Goal: Find specific page/section: Find specific page/section

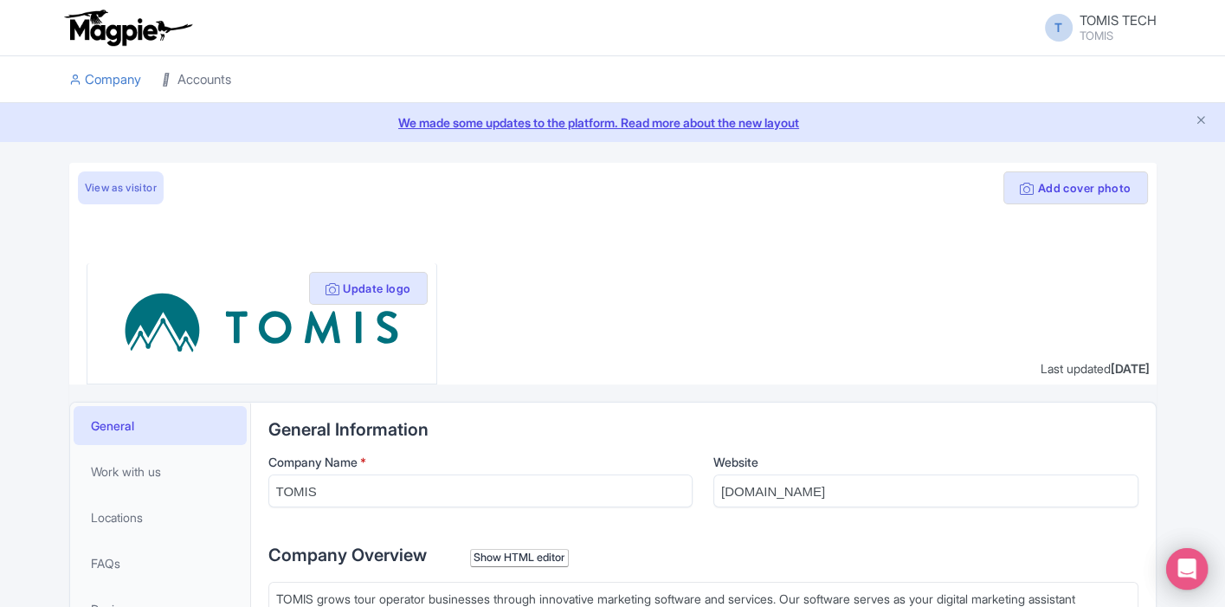
click at [224, 81] on link "Accounts" at bounding box center [196, 80] width 69 height 48
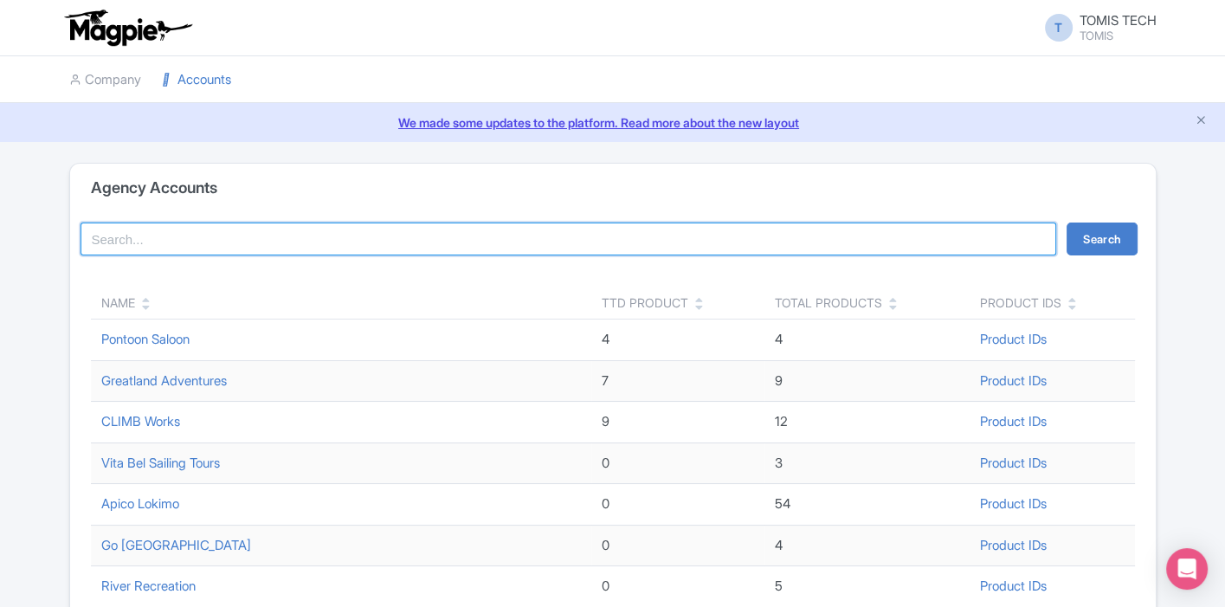
click at [173, 239] on input "search" at bounding box center [569, 238] width 977 height 33
type input "river riders"
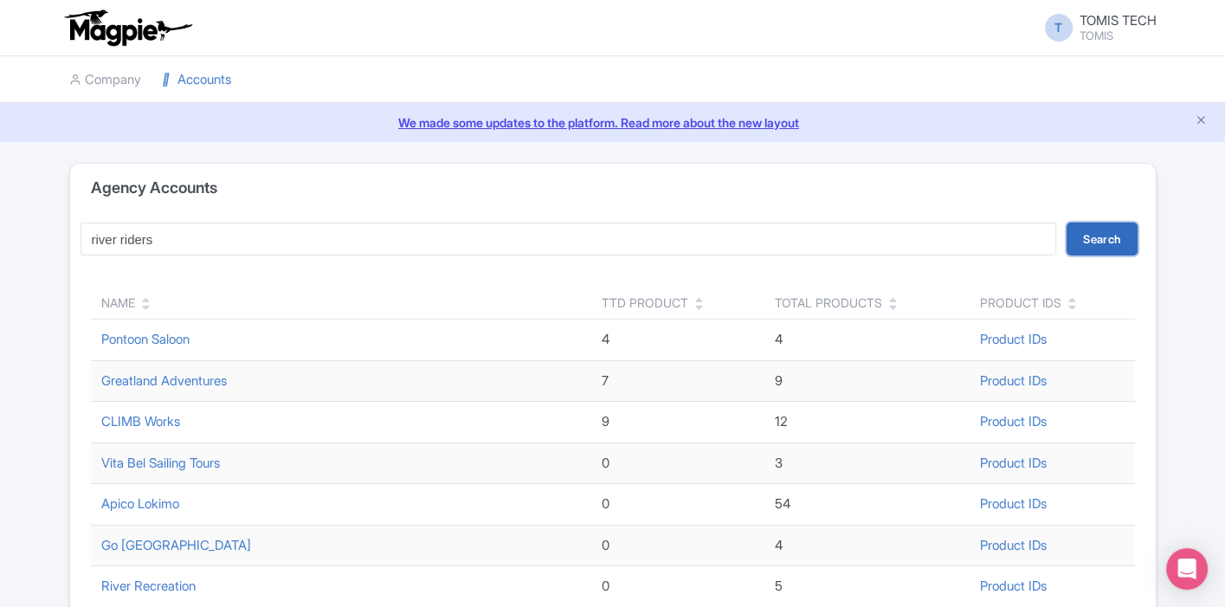
click at [1100, 248] on button "Search" at bounding box center [1102, 238] width 71 height 33
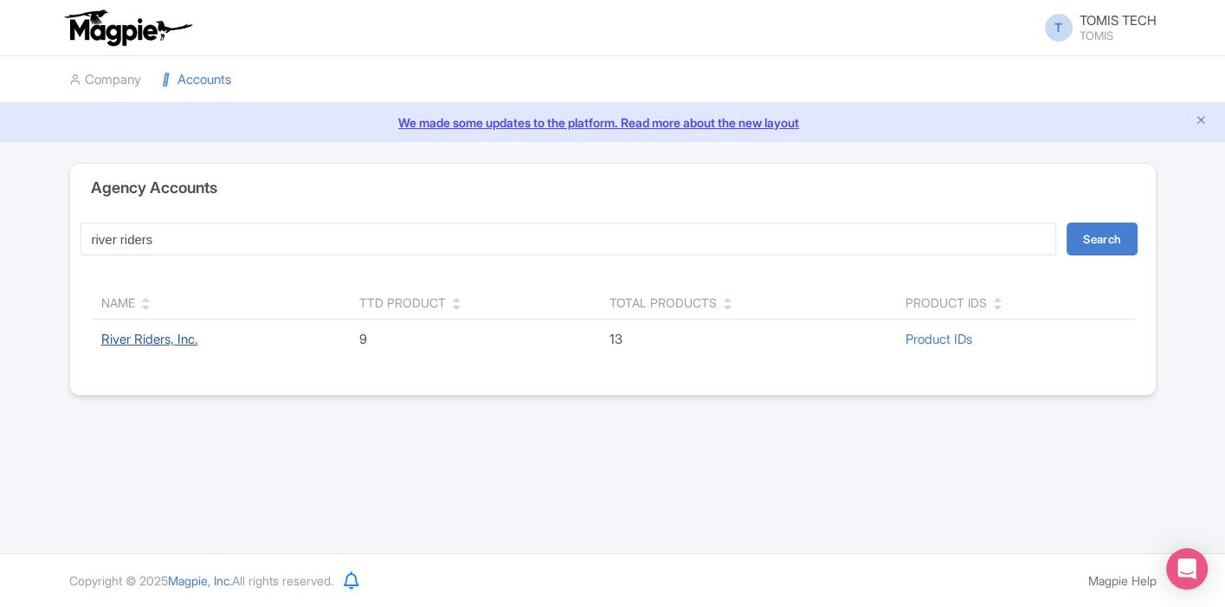
click at [177, 340] on link "River Riders, Inc." at bounding box center [149, 339] width 97 height 16
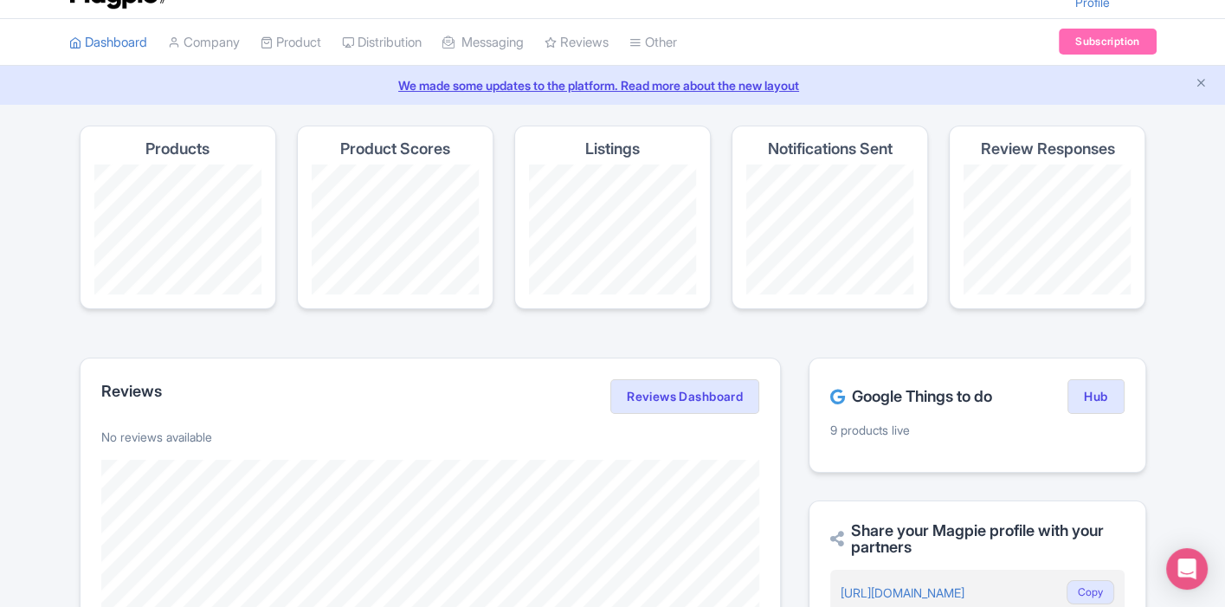
scroll to position [96, 0]
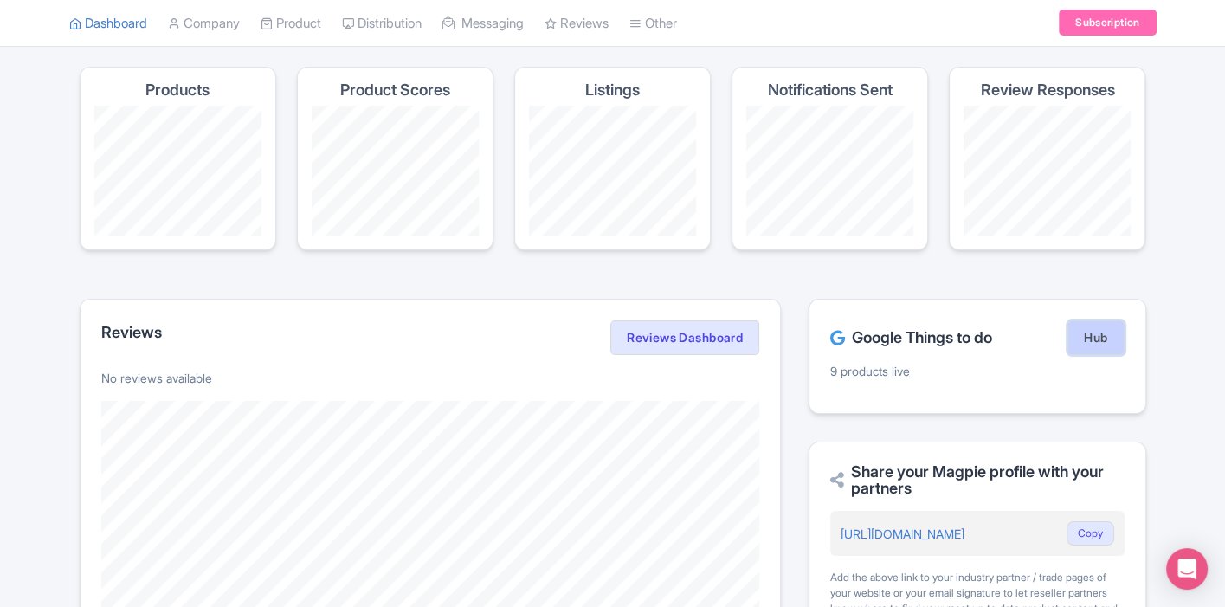
click at [1099, 341] on link "Hub" at bounding box center [1095, 337] width 56 height 35
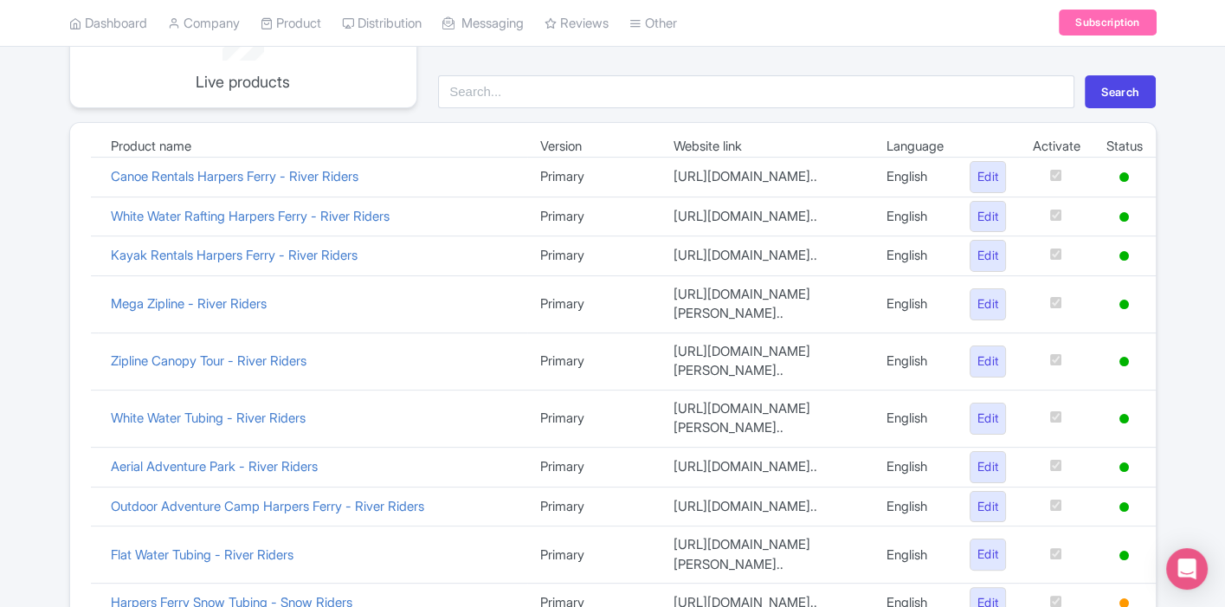
scroll to position [425, 0]
